Goal: Task Accomplishment & Management: Complete application form

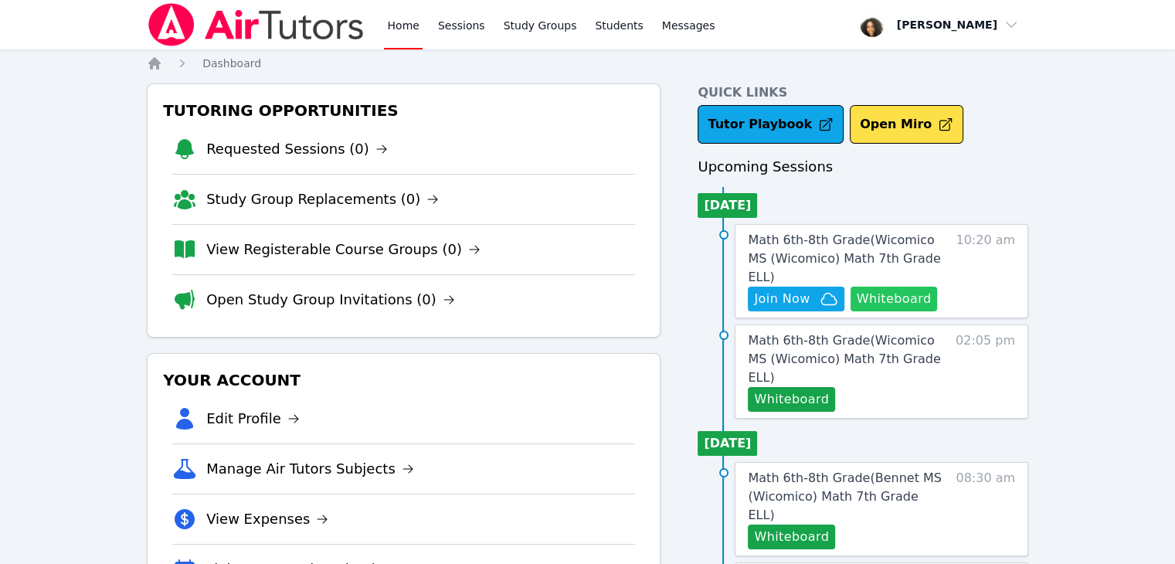
click at [900, 287] on button "Whiteboard" at bounding box center [894, 299] width 87 height 25
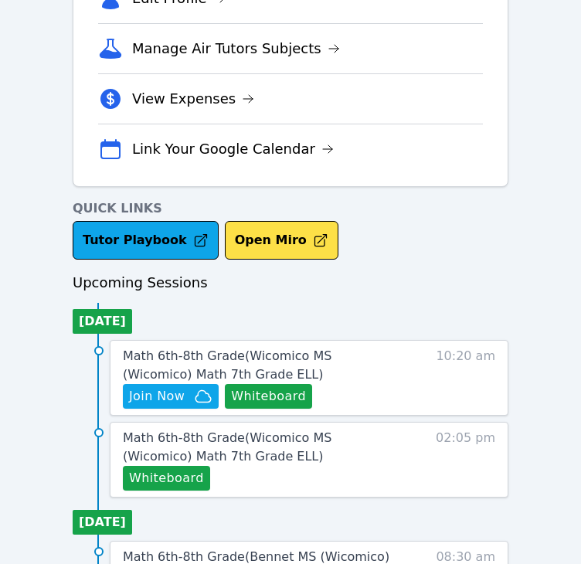
scroll to position [419, 0]
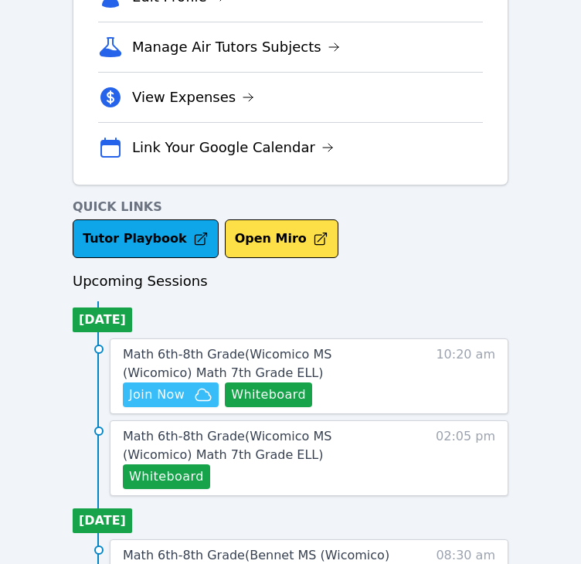
click at [191, 388] on span "Join Now" at bounding box center [170, 394] width 83 height 19
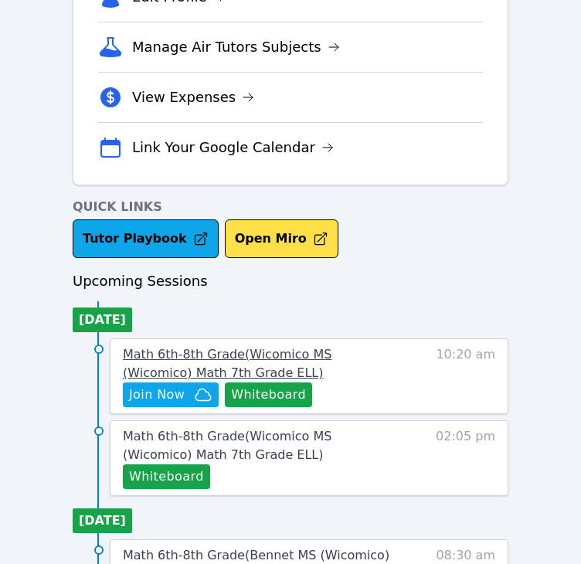
click at [220, 359] on span "Math 6th-8th Grade ( Wicomico MS (Wicomico) Math 7th Grade ELL )" at bounding box center [227, 363] width 209 height 33
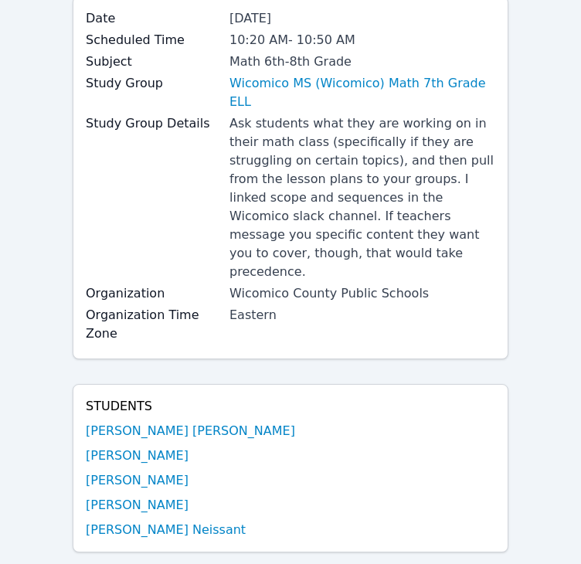
scroll to position [148, 0]
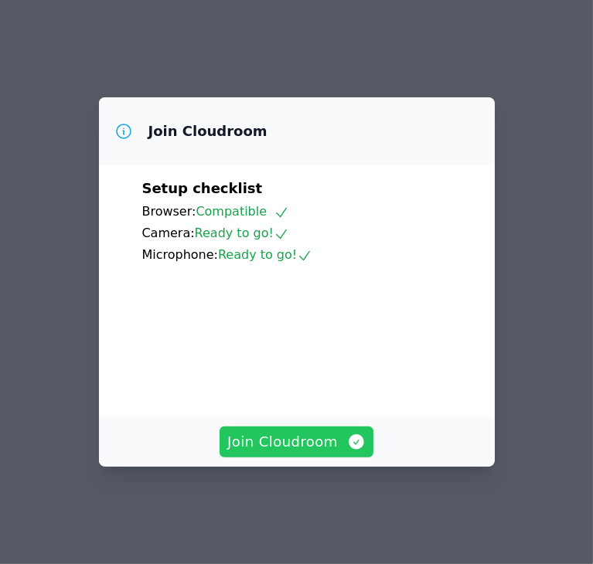
click at [273, 450] on span "Join Cloudroom" at bounding box center [296, 442] width 138 height 22
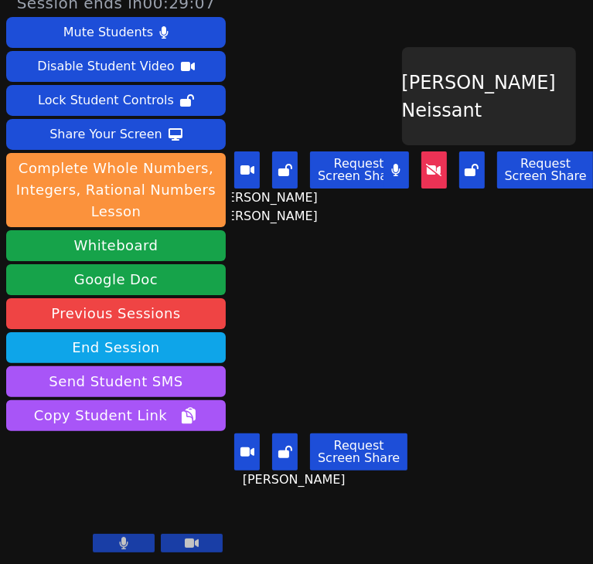
scroll to position [0, 21]
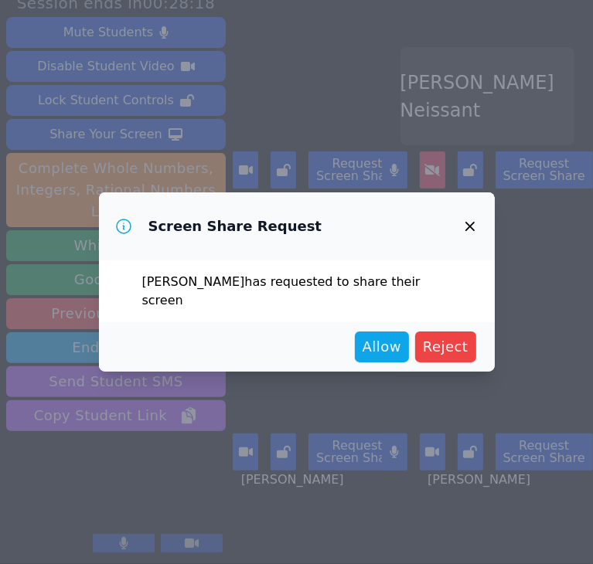
click at [464, 245] on button "button" at bounding box center [469, 226] width 37 height 37
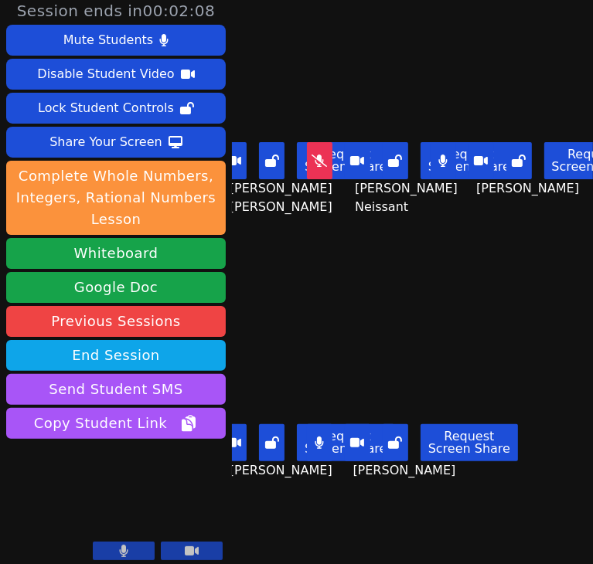
scroll to position [8, 0]
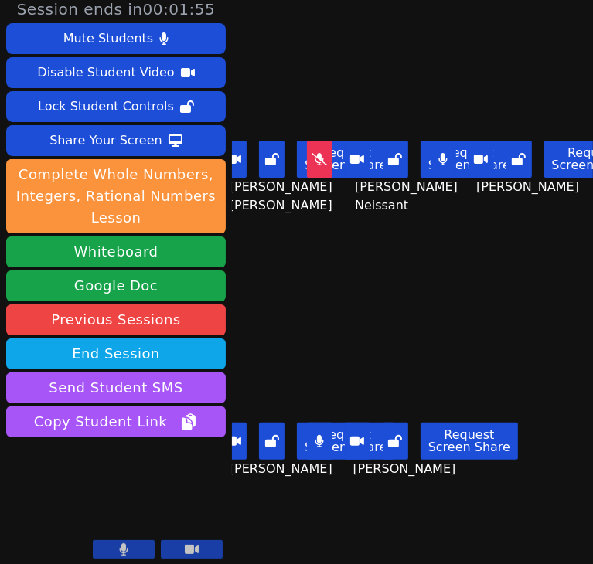
click at [401, 274] on div "Tanisha Odney Request Screen Share Tanisha Odney" at bounding box center [412, 415] width 114 height 282
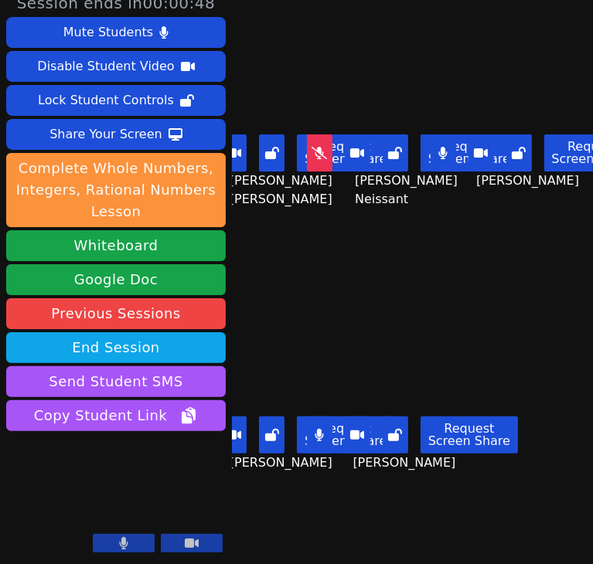
scroll to position [0, 0]
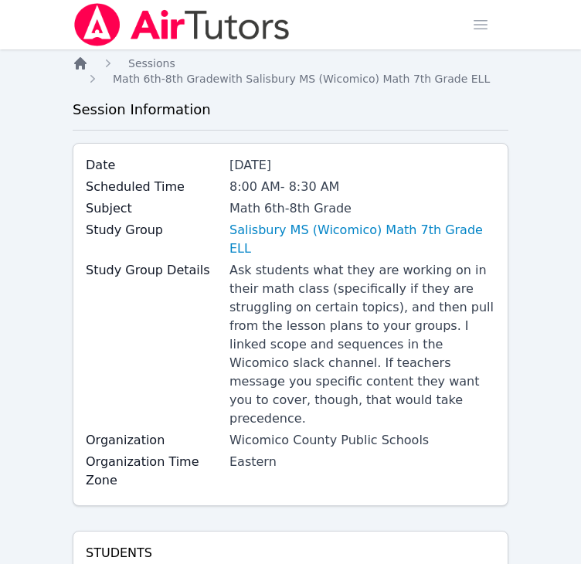
click at [80, 62] on icon "Breadcrumb" at bounding box center [80, 63] width 12 height 12
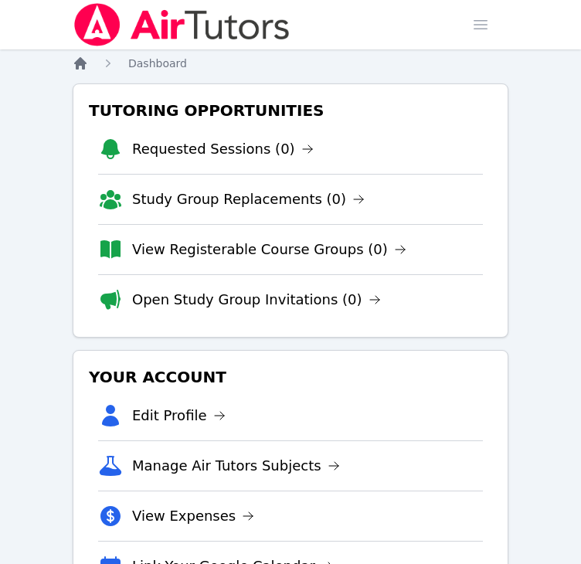
click at [80, 62] on icon "Breadcrumb" at bounding box center [80, 63] width 12 height 12
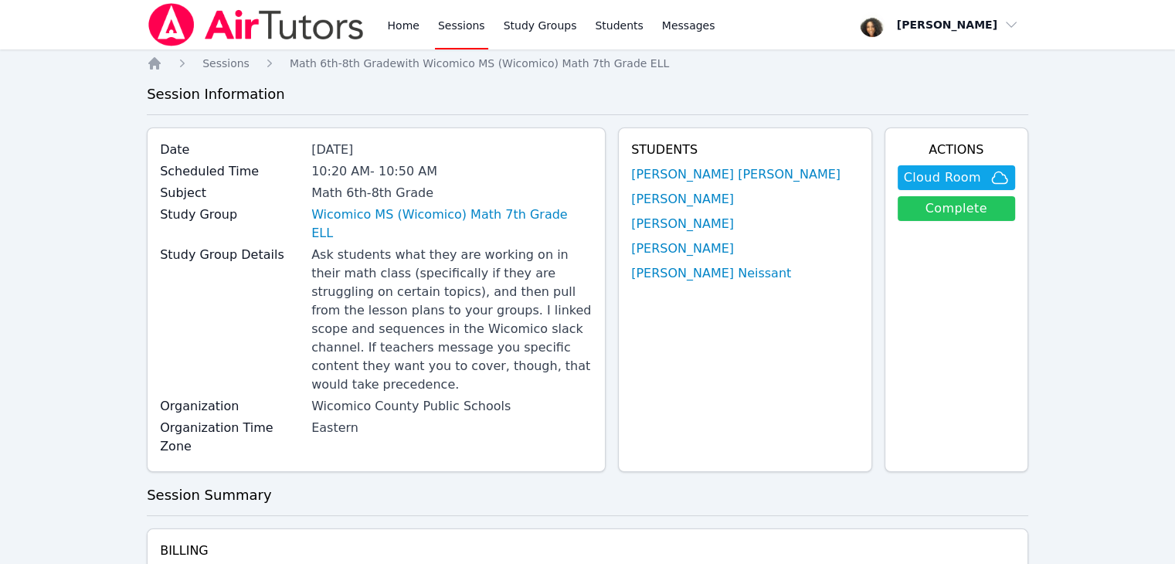
click at [592, 208] on link "Complete" at bounding box center [956, 208] width 117 height 25
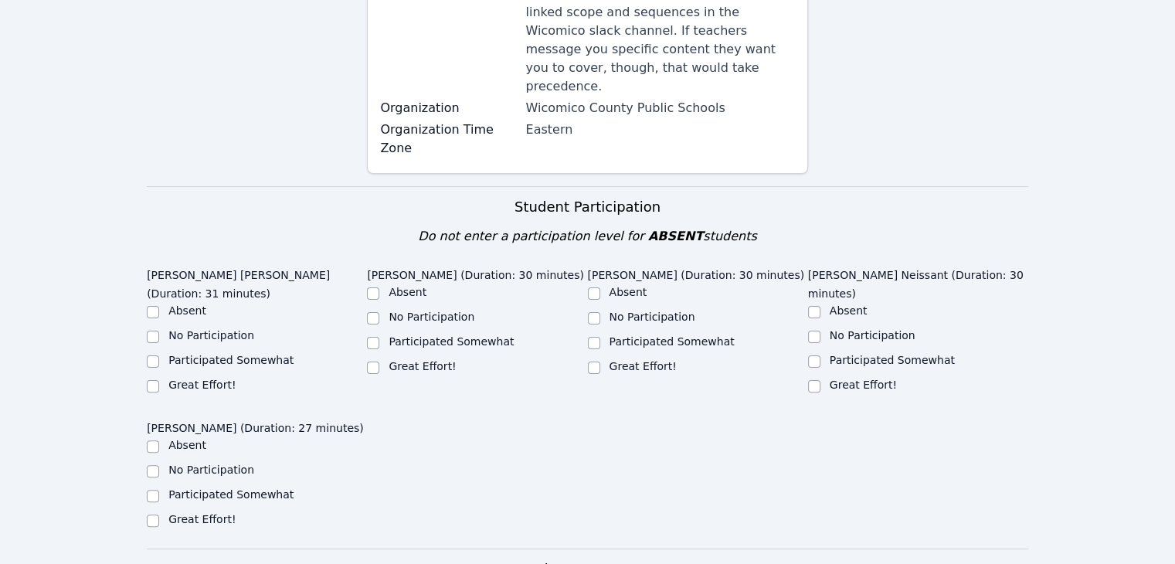
scroll to position [352, 0]
click at [204, 377] on label "Great Effort!" at bounding box center [201, 383] width 67 height 12
click at [159, 379] on input "Great Effort!" at bounding box center [153, 385] width 12 height 12
checkbox input "true"
click at [383, 357] on div "Great Effort!" at bounding box center [477, 366] width 220 height 19
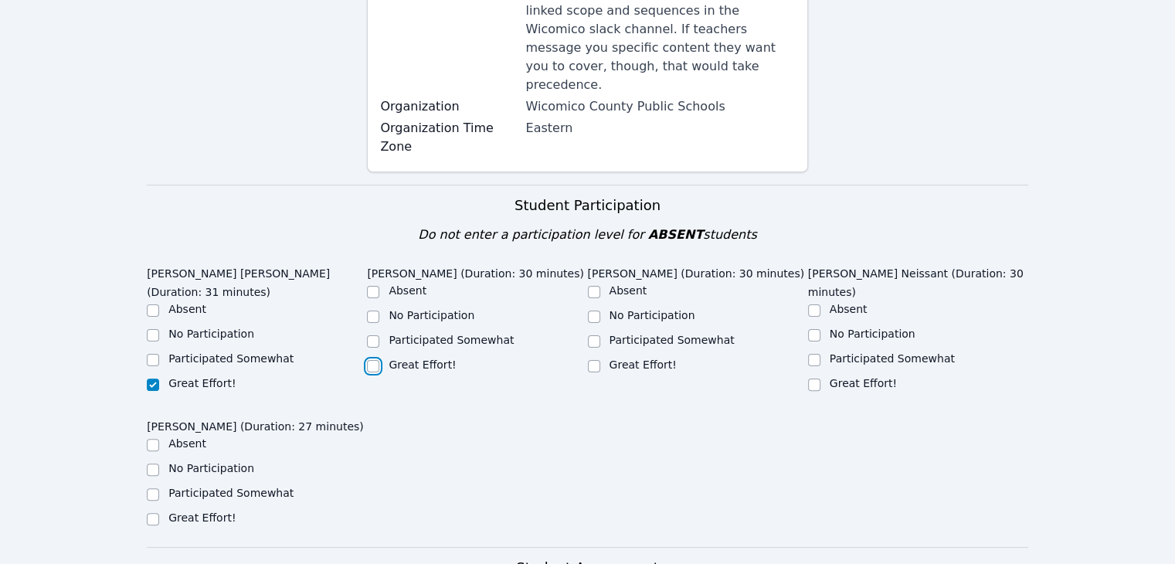
click at [369, 360] on input "Great Effort!" at bounding box center [373, 366] width 12 height 12
checkbox input "true"
click at [584, 357] on div "Great Effort!" at bounding box center [477, 366] width 220 height 19
click at [590, 360] on input "Great Effort!" at bounding box center [594, 366] width 12 height 12
checkbox input "true"
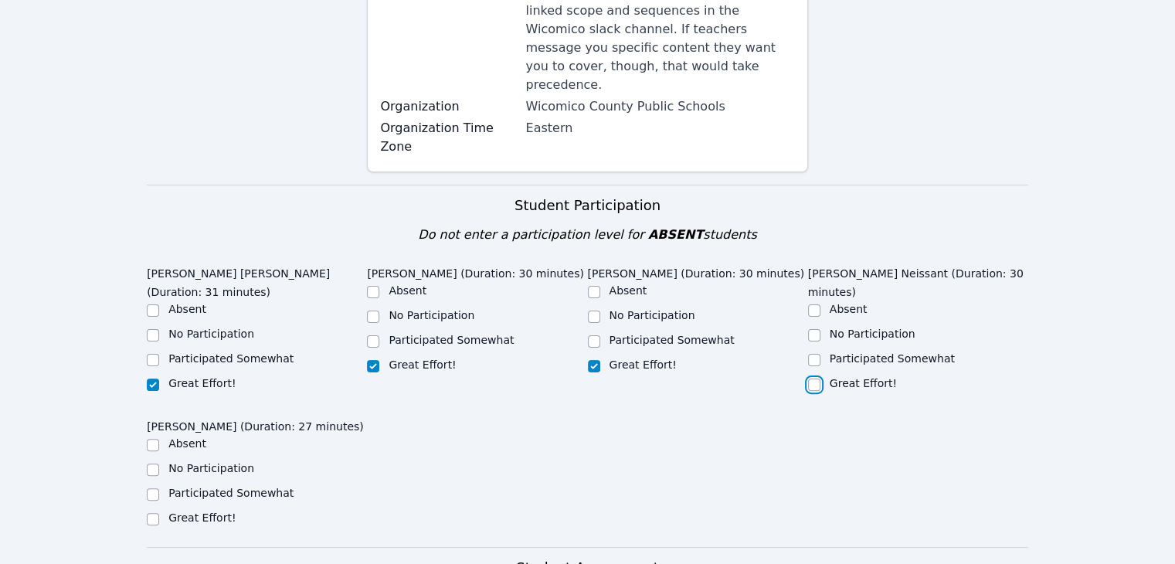
click at [592, 379] on input "Great Effort!" at bounding box center [814, 385] width 12 height 12
checkbox input "true"
click at [153, 513] on input "Great Effort!" at bounding box center [153, 519] width 12 height 12
checkbox input "true"
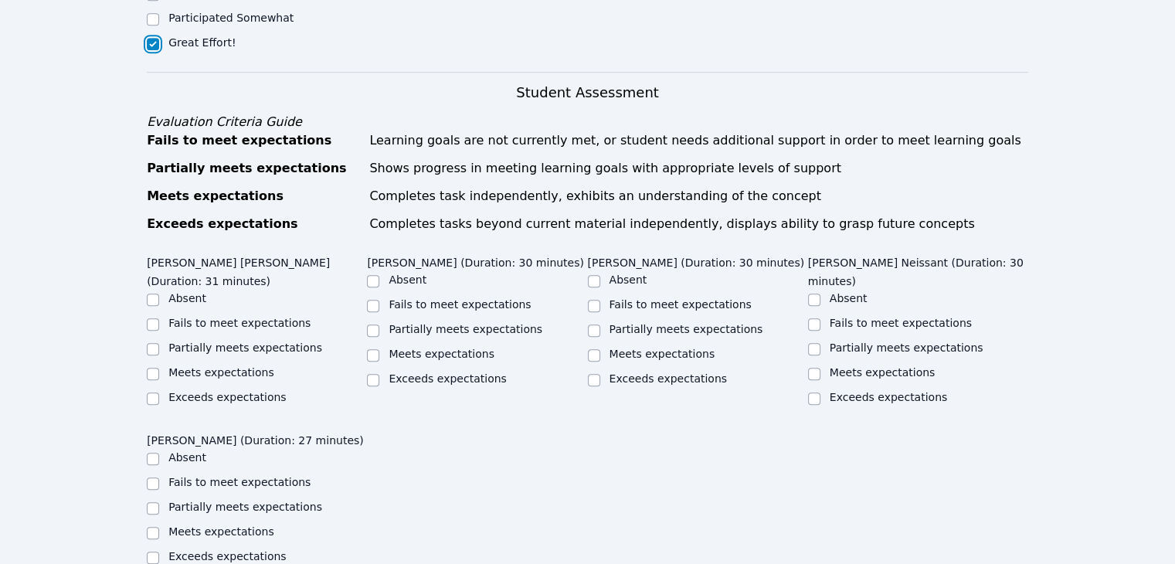
scroll to position [830, 0]
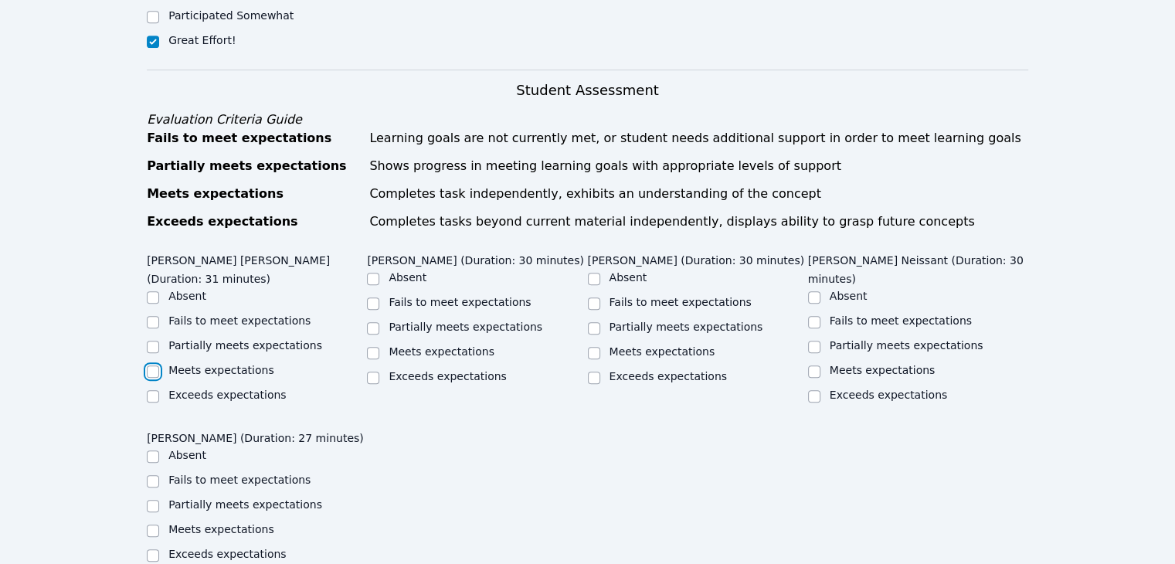
click at [153, 365] on input "Meets expectations" at bounding box center [153, 371] width 12 height 12
checkbox input "true"
click at [372, 347] on input "Meets expectations" at bounding box center [373, 353] width 12 height 12
checkbox input "true"
click at [592, 347] on input "Meets expectations" at bounding box center [594, 353] width 12 height 12
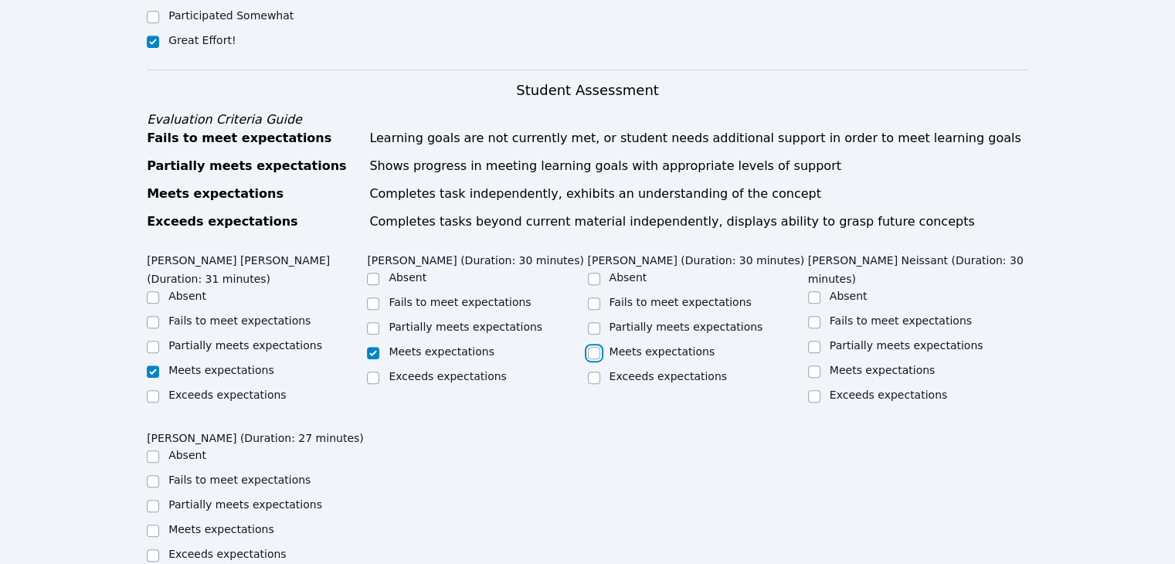
checkbox input "true"
click at [592, 365] on input "Meets expectations" at bounding box center [814, 371] width 12 height 12
checkbox input "true"
click at [150, 525] on input "Meets expectations" at bounding box center [153, 531] width 12 height 12
checkbox input "true"
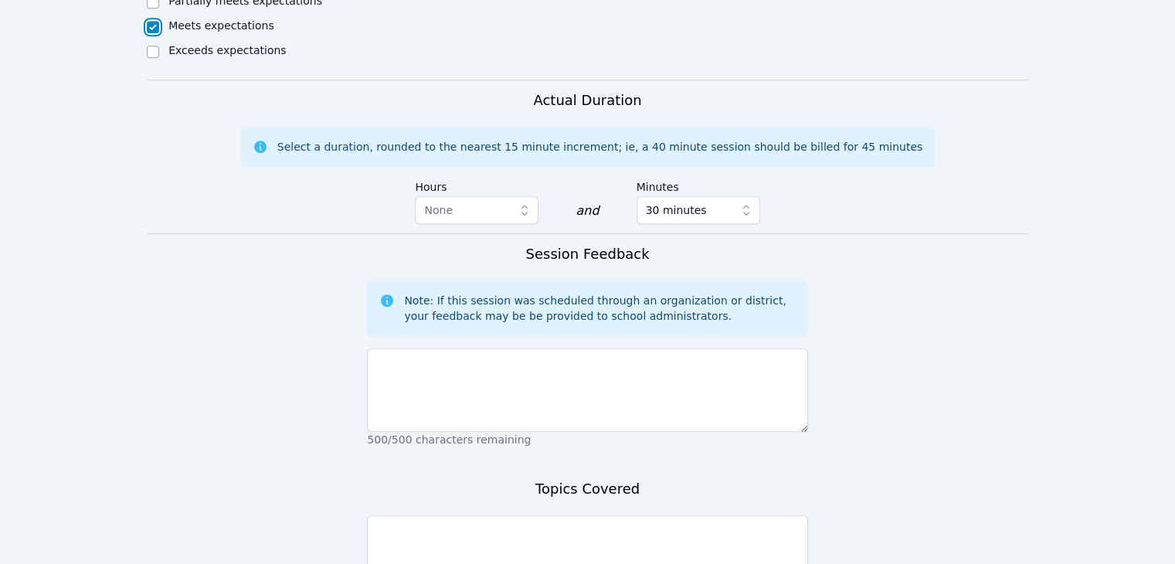
scroll to position [1334, 0]
click at [442, 391] on div "Session Feedback Note: If this session was scheduled through an organization or…" at bounding box center [587, 349] width 440 height 213
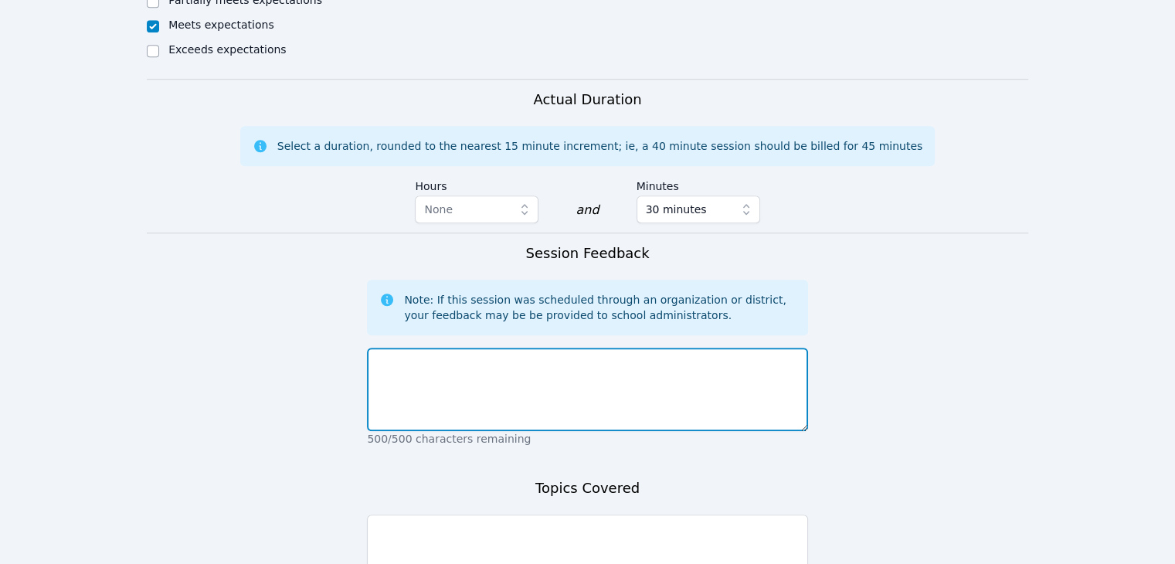
click at [452, 358] on textarea at bounding box center [587, 389] width 440 height 83
type textarea "T"
type textarea "I"
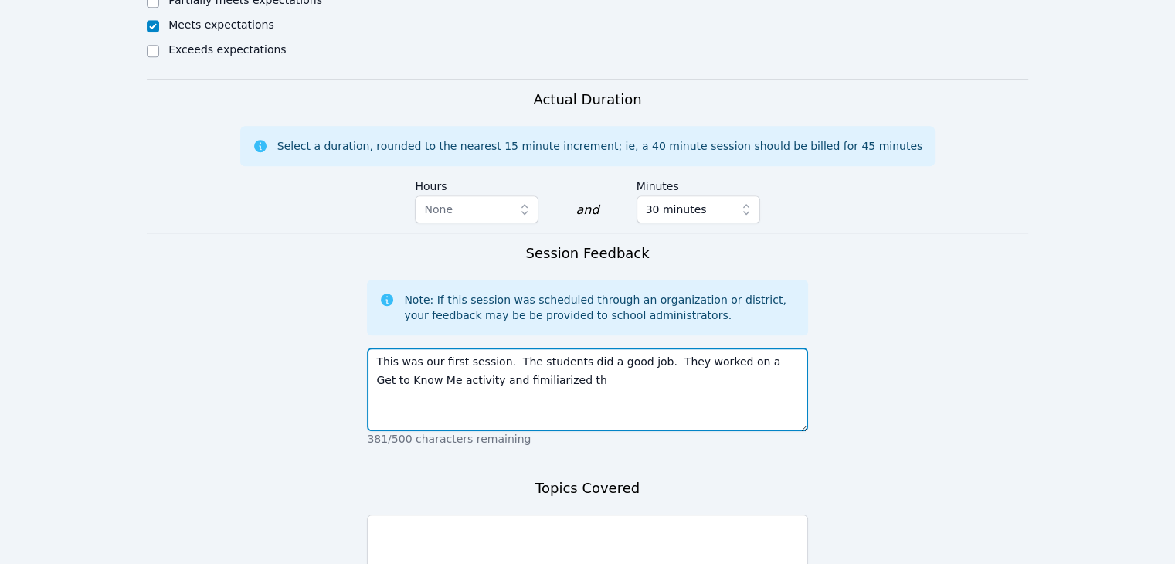
click at [467, 348] on textarea "This was our first session. The students did a good job. They worked on a Get t…" at bounding box center [587, 389] width 440 height 83
click at [584, 348] on textarea "This was our first session. The students did a good job. They worked on a Get t…" at bounding box center [587, 389] width 440 height 83
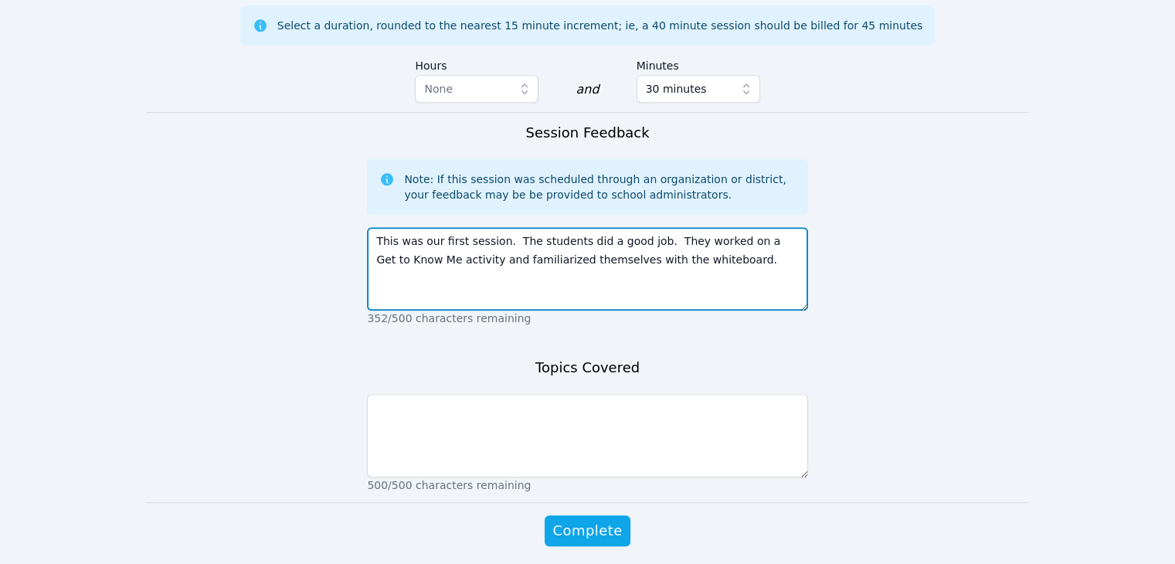
type textarea "This was our first session. The students did a good job. They worked on a Get t…"
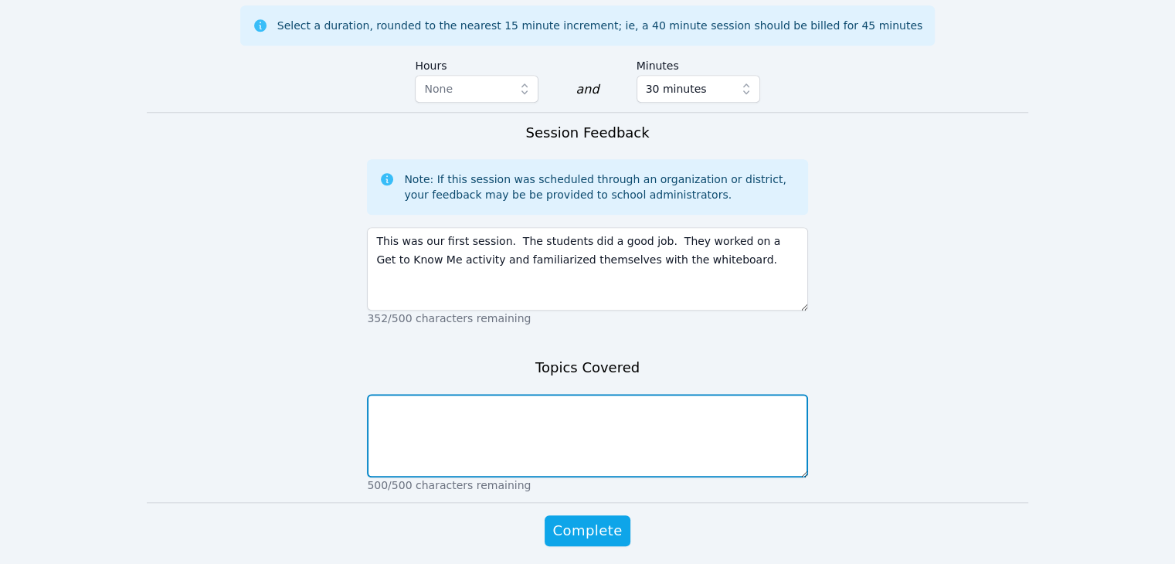
click at [582, 394] on textarea at bounding box center [587, 435] width 440 height 83
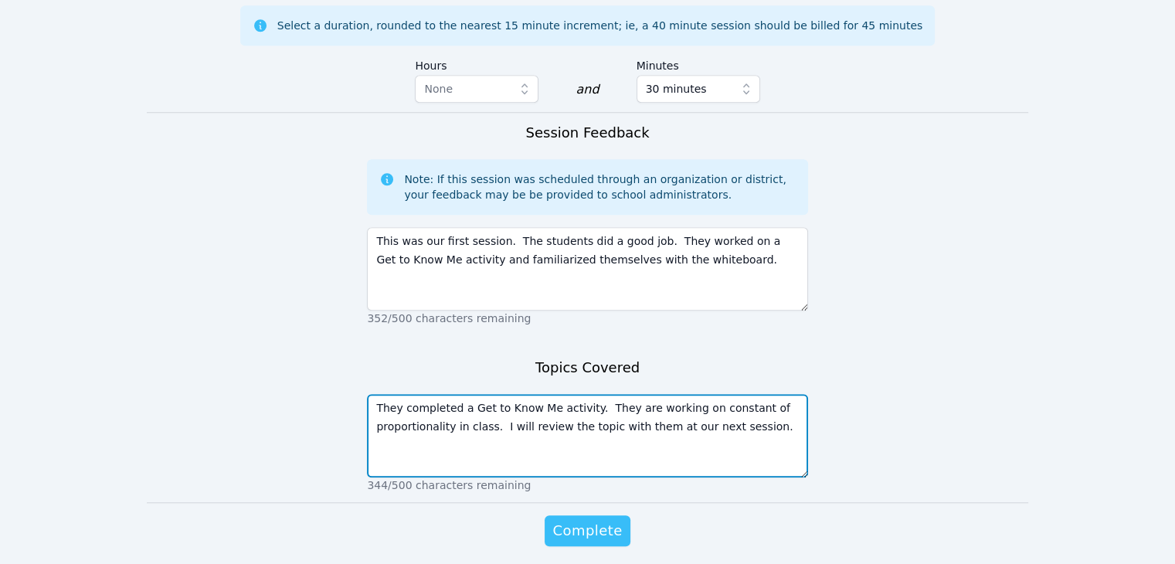
type textarea "They completed a Get to Know Me activity. They are working on constant of propo…"
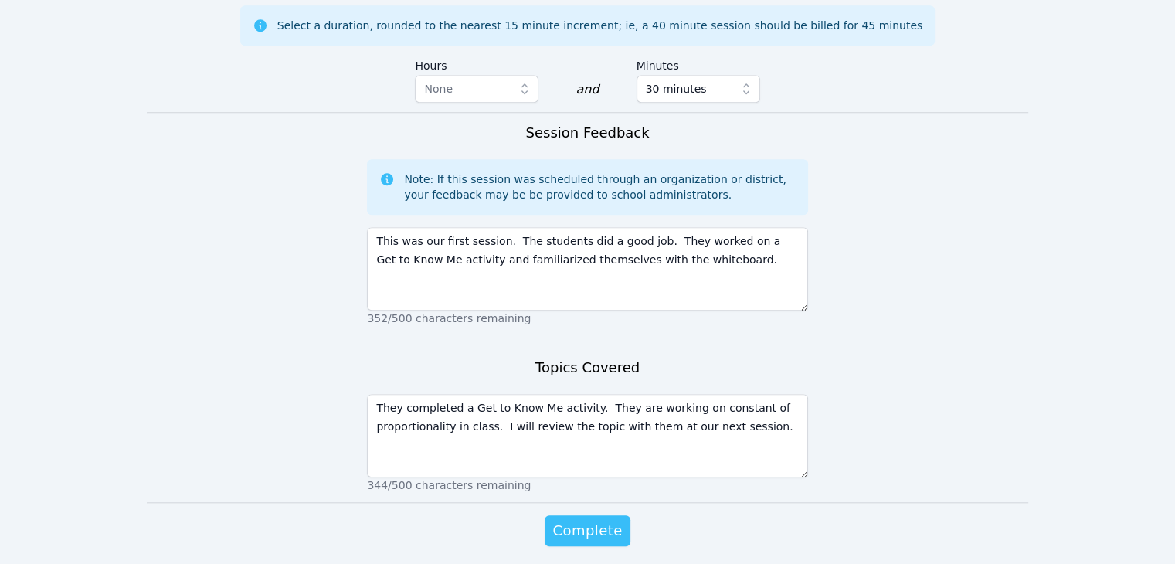
click at [592, 520] on span "Complete" at bounding box center [587, 531] width 70 height 22
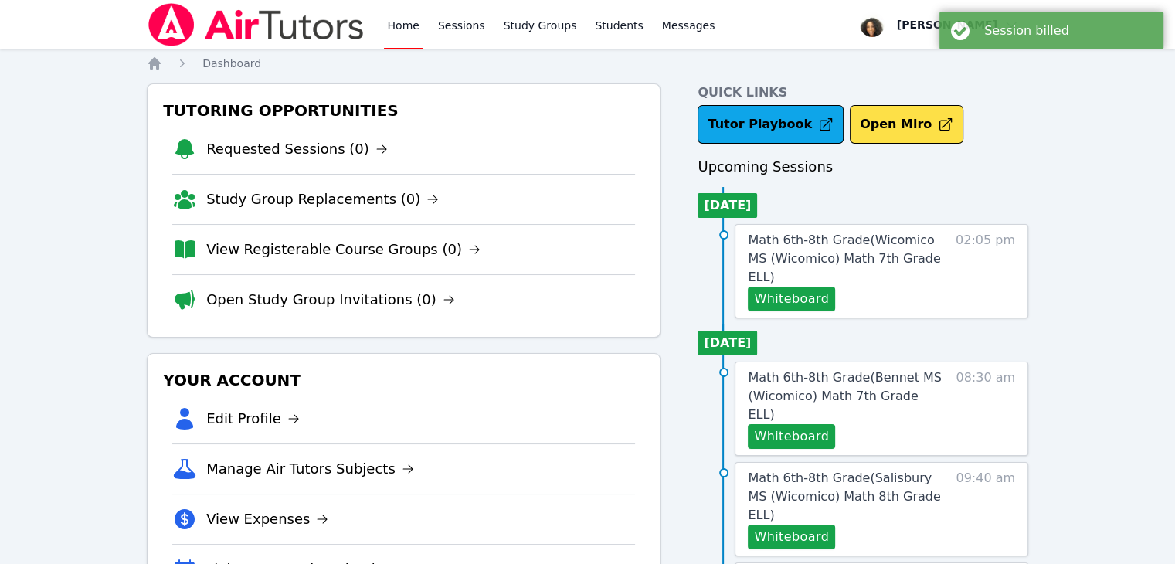
click at [592, 97] on h4 "Quick Links" at bounding box center [863, 92] width 331 height 19
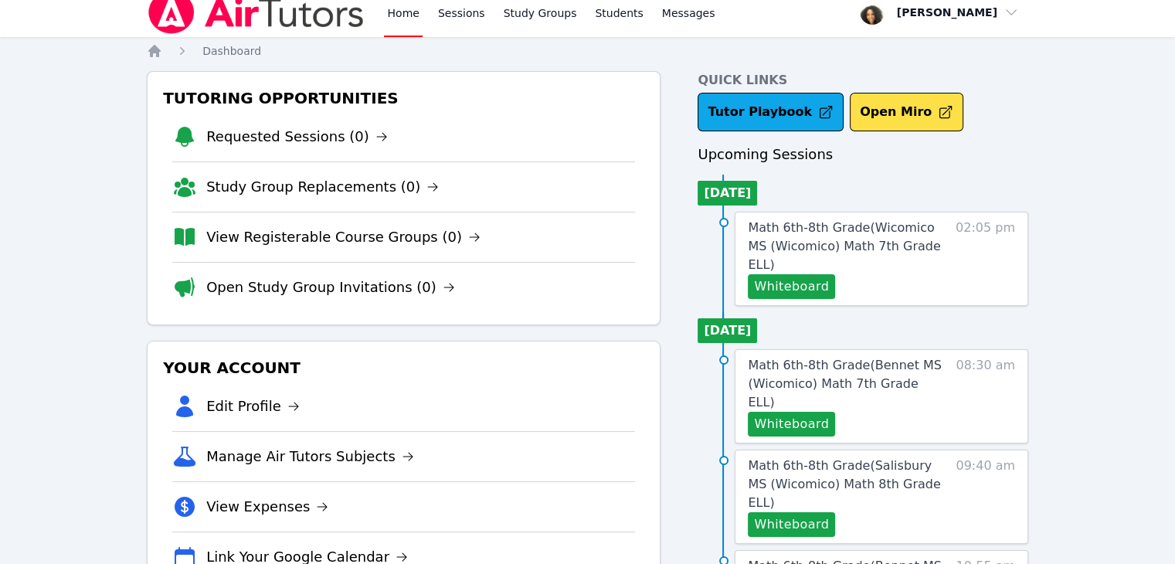
scroll to position [14, 0]
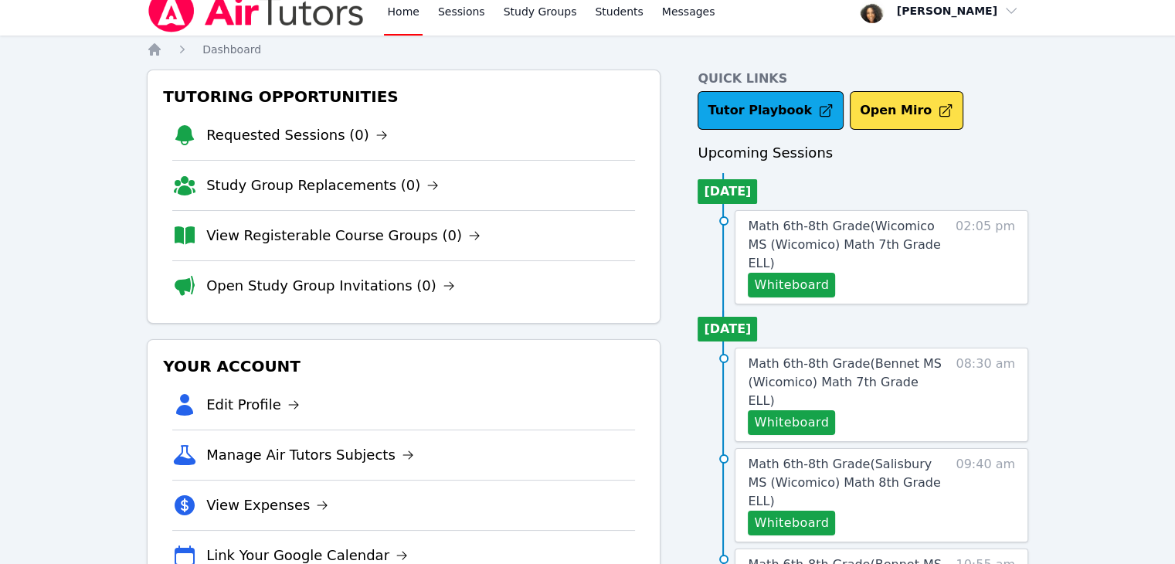
click at [592, 77] on h4 "Quick Links" at bounding box center [863, 79] width 331 height 19
click at [592, 229] on span "Math 6th-8th Grade ( Wicomico MS (Wicomico) Math 7th Grade ELL )" at bounding box center [844, 245] width 192 height 52
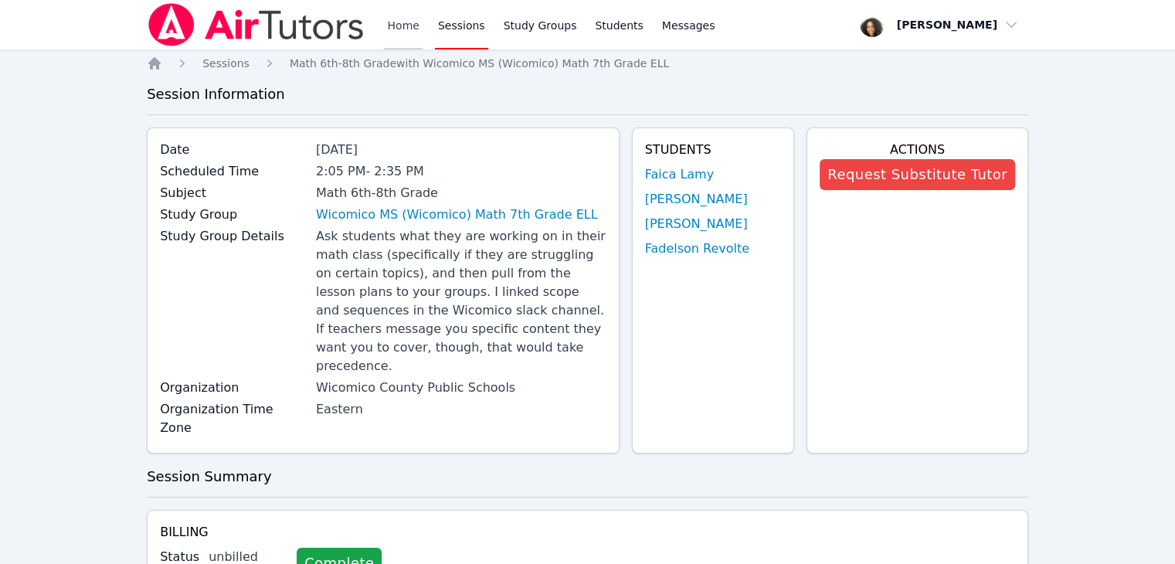
click at [397, 33] on link "Home" at bounding box center [403, 24] width 38 height 49
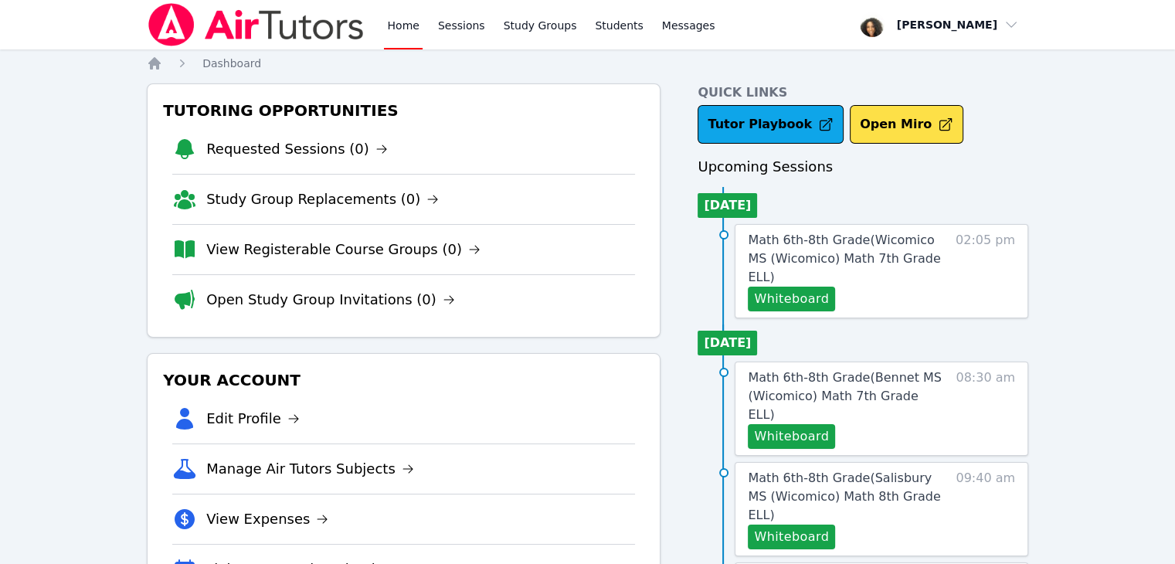
click at [515, 69] on nav "Home Dashboard" at bounding box center [587, 63] width 881 height 15
